Goal: Leave review/rating

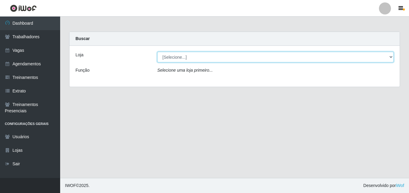
click at [183, 60] on select "[Selecione...] Chinatown Sushimi - [GEOGRAPHIC_DATA]" at bounding box center [275, 57] width 236 height 11
select select "357"
click at [157, 52] on select "[Selecione...] Chinatown Sushimi - [GEOGRAPHIC_DATA]" at bounding box center [275, 57] width 236 height 11
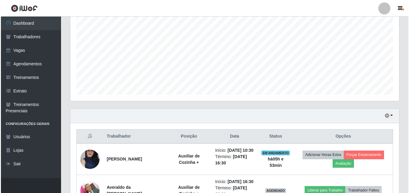
scroll to position [175, 0]
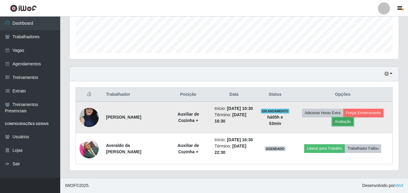
click at [346, 117] on button "Avaliação" at bounding box center [342, 121] width 21 height 8
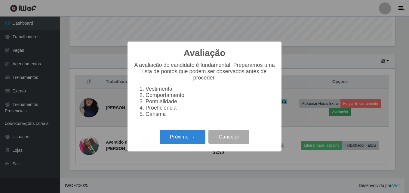
scroll to position [125, 326]
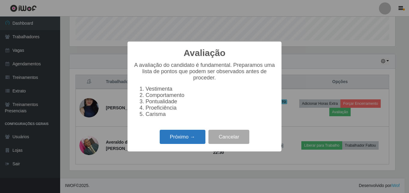
click at [177, 139] on button "Próximo →" at bounding box center [183, 137] width 46 height 14
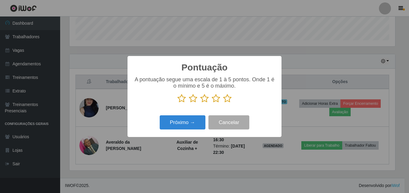
scroll to position [300639, 300438]
click at [225, 101] on icon at bounding box center [227, 98] width 8 height 9
click at [223, 103] on input "radio" at bounding box center [223, 103] width 0 height 0
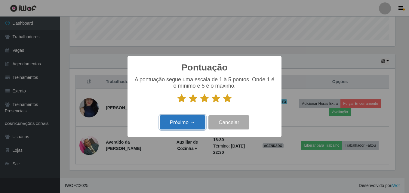
click at [184, 127] on button "Próximo →" at bounding box center [183, 122] width 46 height 14
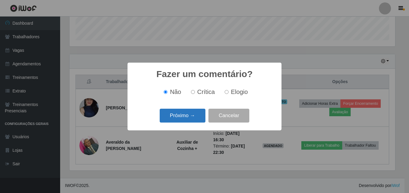
click at [186, 116] on button "Próximo →" at bounding box center [183, 116] width 46 height 14
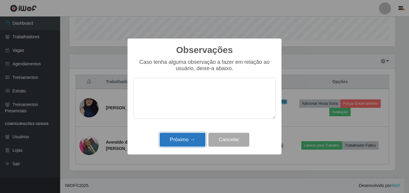
click at [185, 138] on button "Próximo →" at bounding box center [183, 140] width 46 height 14
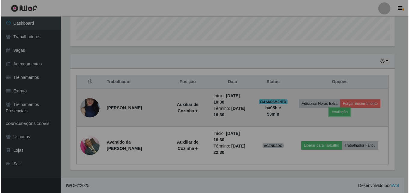
scroll to position [125, 329]
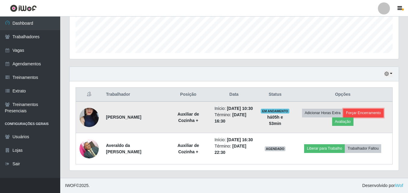
click at [361, 109] on button "Forçar Encerramento" at bounding box center [363, 113] width 40 height 8
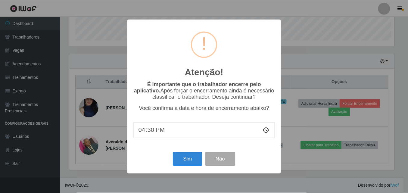
scroll to position [125, 326]
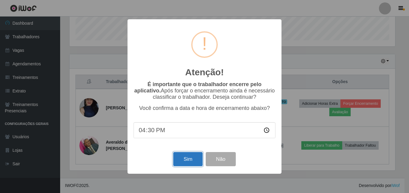
click at [185, 163] on button "Sim" at bounding box center [187, 159] width 29 height 14
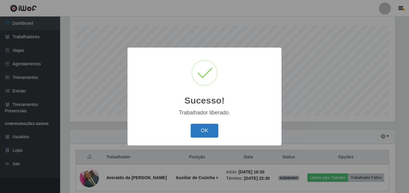
click at [206, 125] on button "OK" at bounding box center [205, 131] width 28 height 14
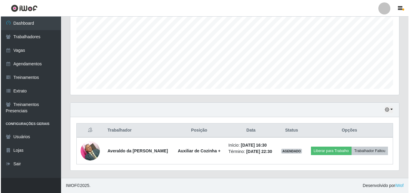
scroll to position [131, 0]
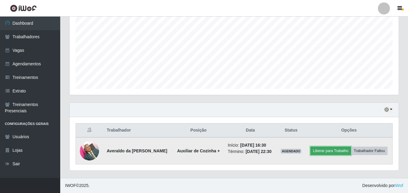
click at [350, 146] on button "Liberar para Trabalho" at bounding box center [330, 150] width 41 height 8
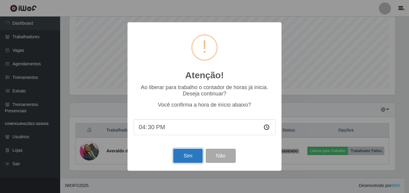
click at [177, 156] on button "Sim" at bounding box center [187, 156] width 29 height 14
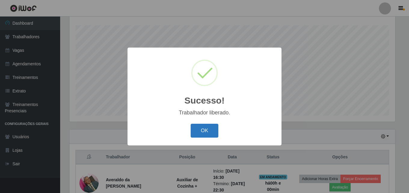
click at [206, 132] on button "OK" at bounding box center [205, 131] width 28 height 14
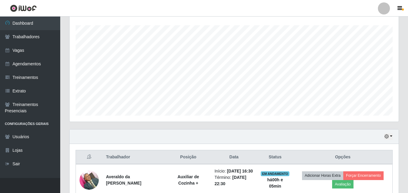
scroll to position [137, 0]
